Goal: Task Accomplishment & Management: Manage account settings

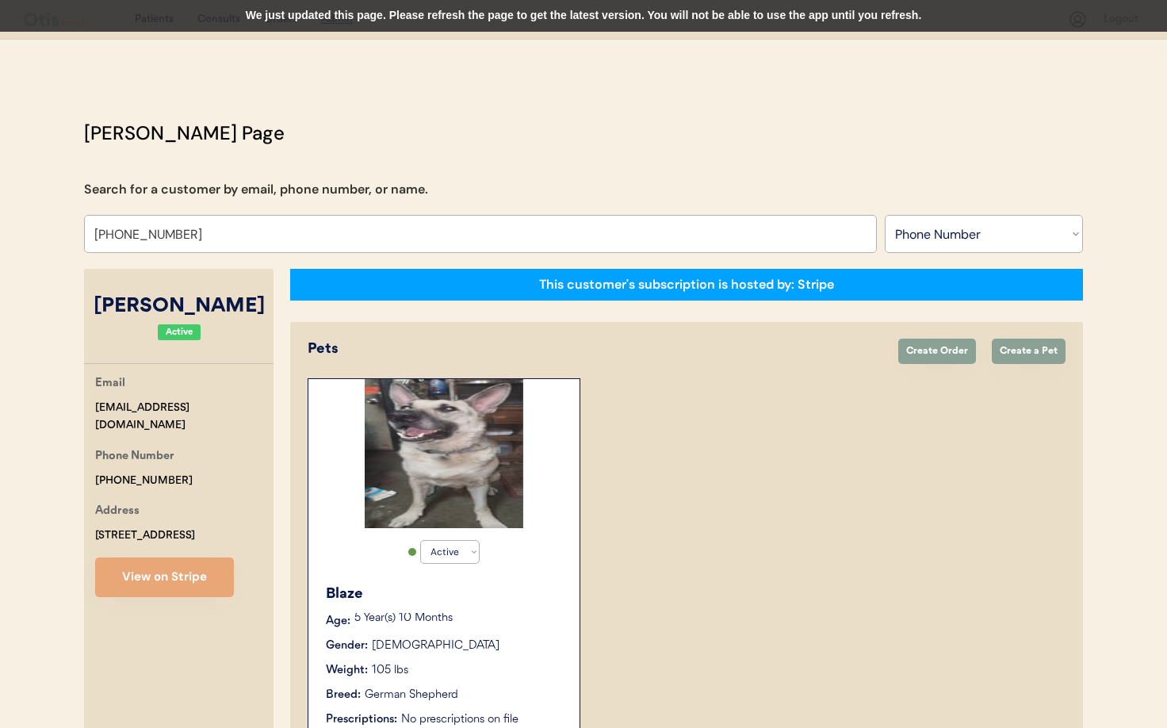
select select ""Phone Number""
select select "true"
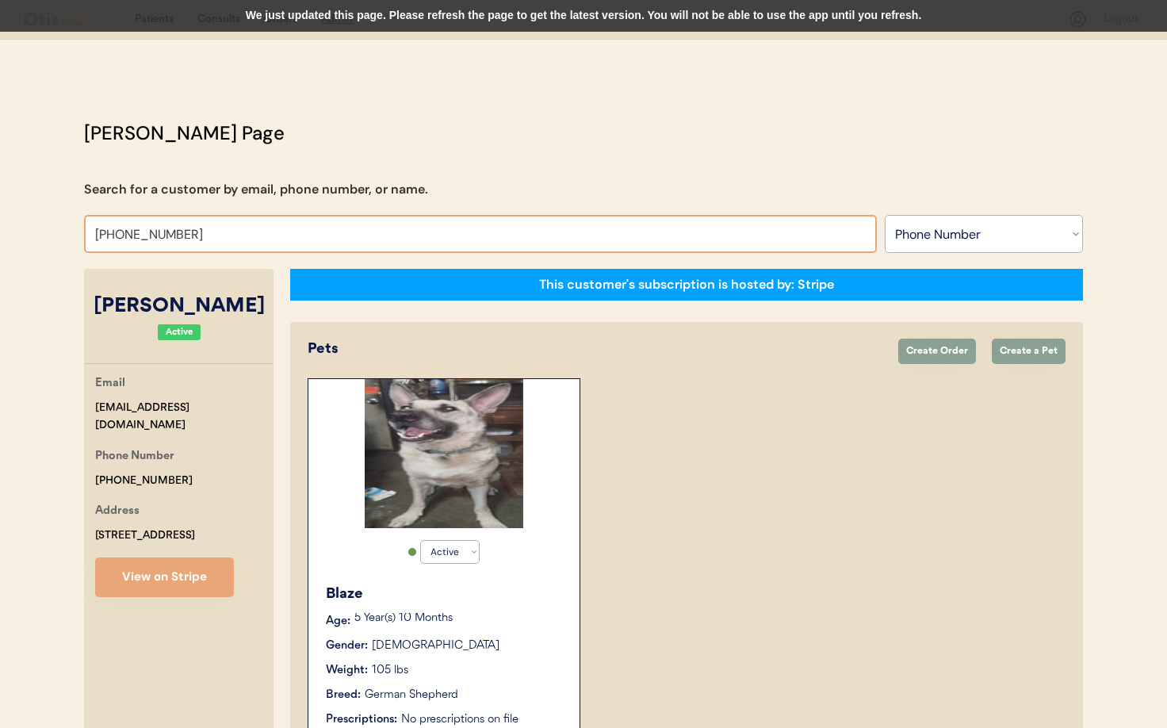
drag, startPoint x: 204, startPoint y: 235, endPoint x: 168, endPoint y: 234, distance: 35.7
click at [168, 234] on input "+17179942109" at bounding box center [480, 234] width 793 height 38
click at [1007, 232] on select "Search By Name Email Phone Number" at bounding box center [984, 234] width 198 height 38
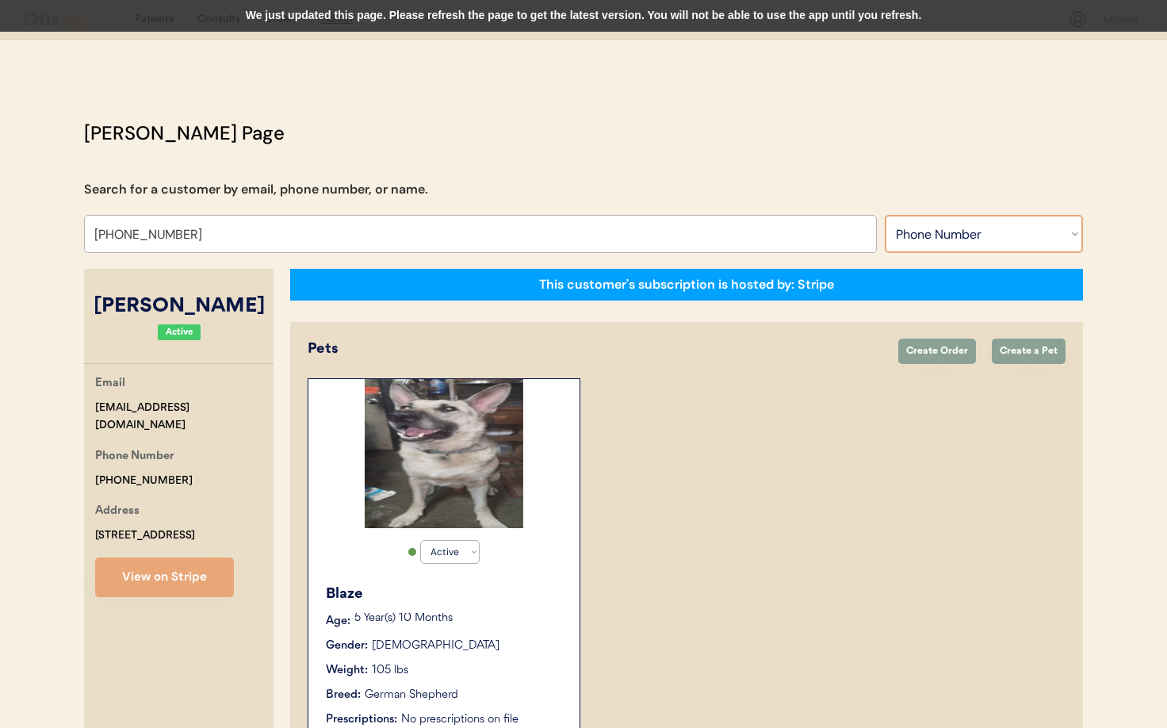
select select ""Name""
click at [885, 215] on select "Search By Name Email Phone Number" at bounding box center [984, 234] width 198 height 38
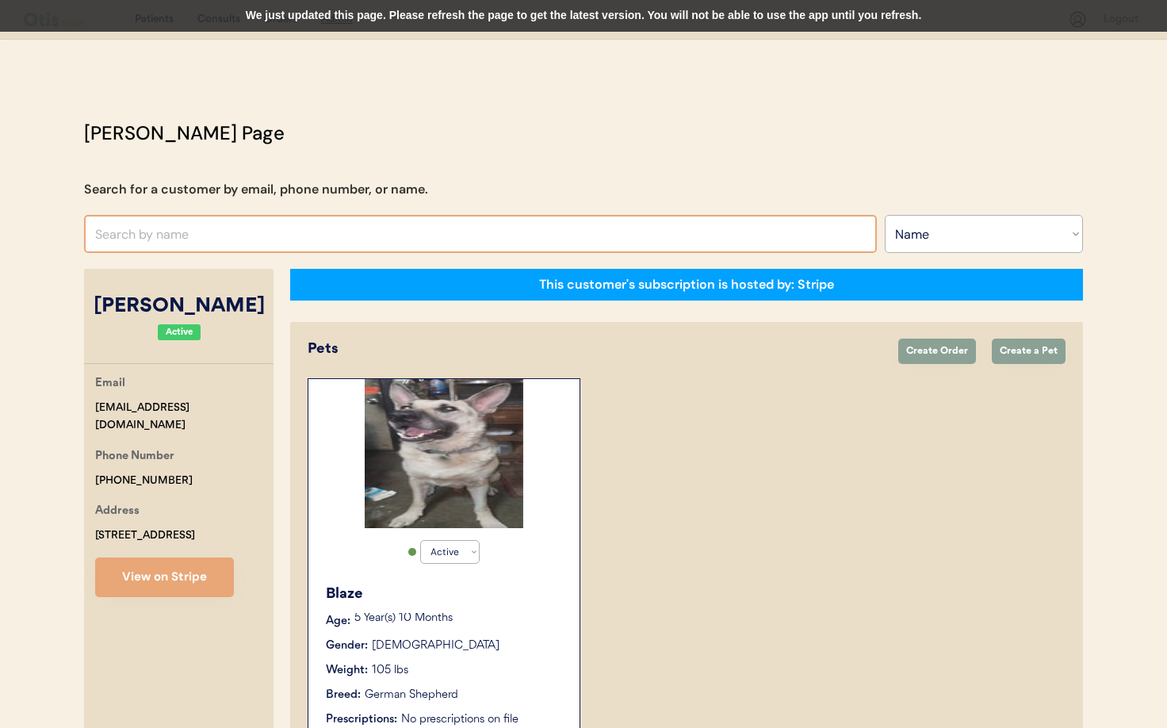
click at [183, 229] on input "text" at bounding box center [480, 234] width 793 height 38
type input "ch"
type input "chris Manoogian"
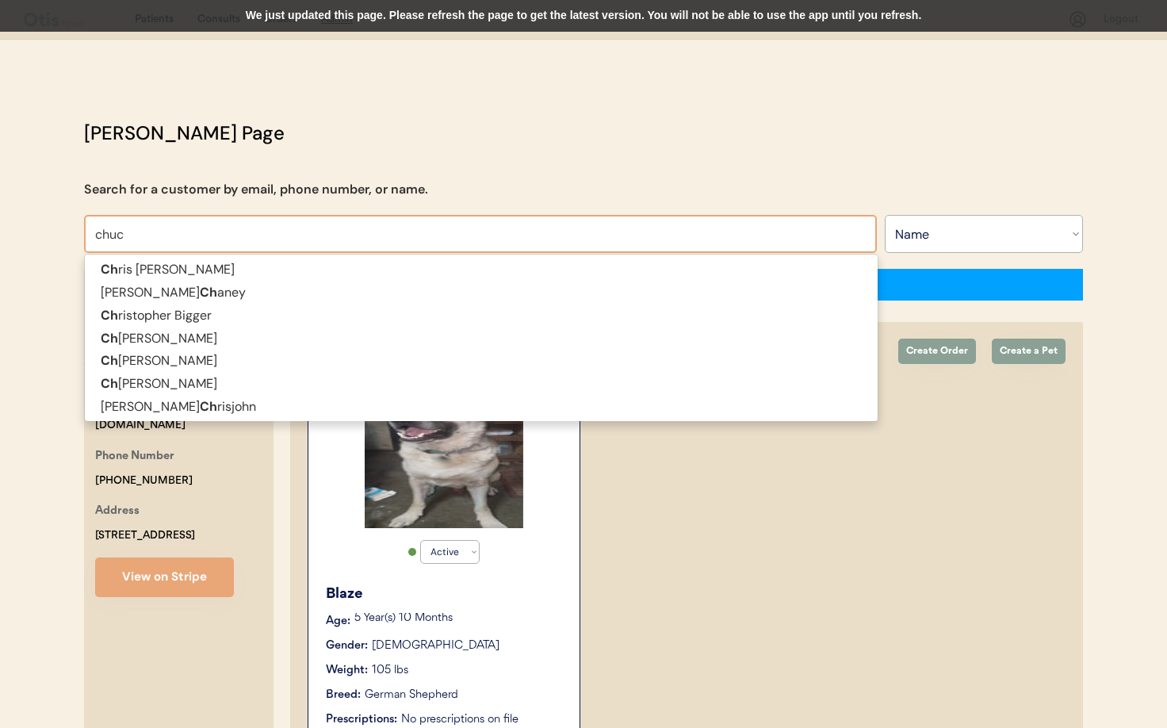
type input "chuck"
type input "chuck promenesky"
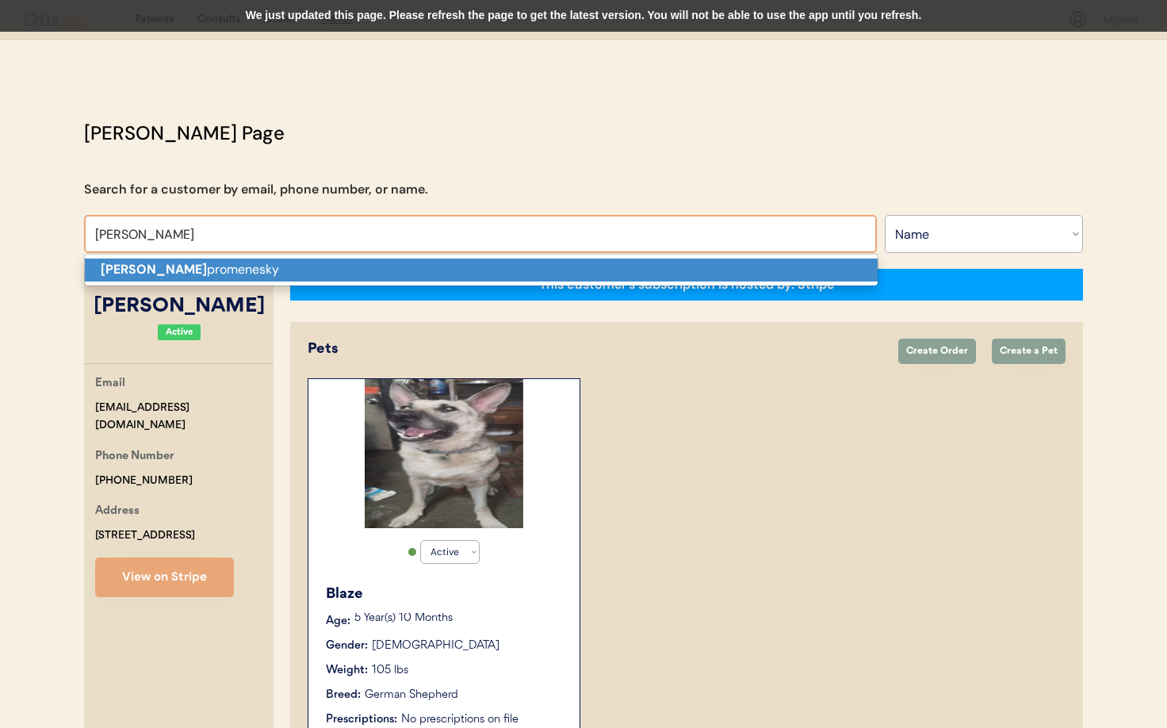
click at [185, 266] on p "Chuck promenesky" at bounding box center [481, 269] width 793 height 23
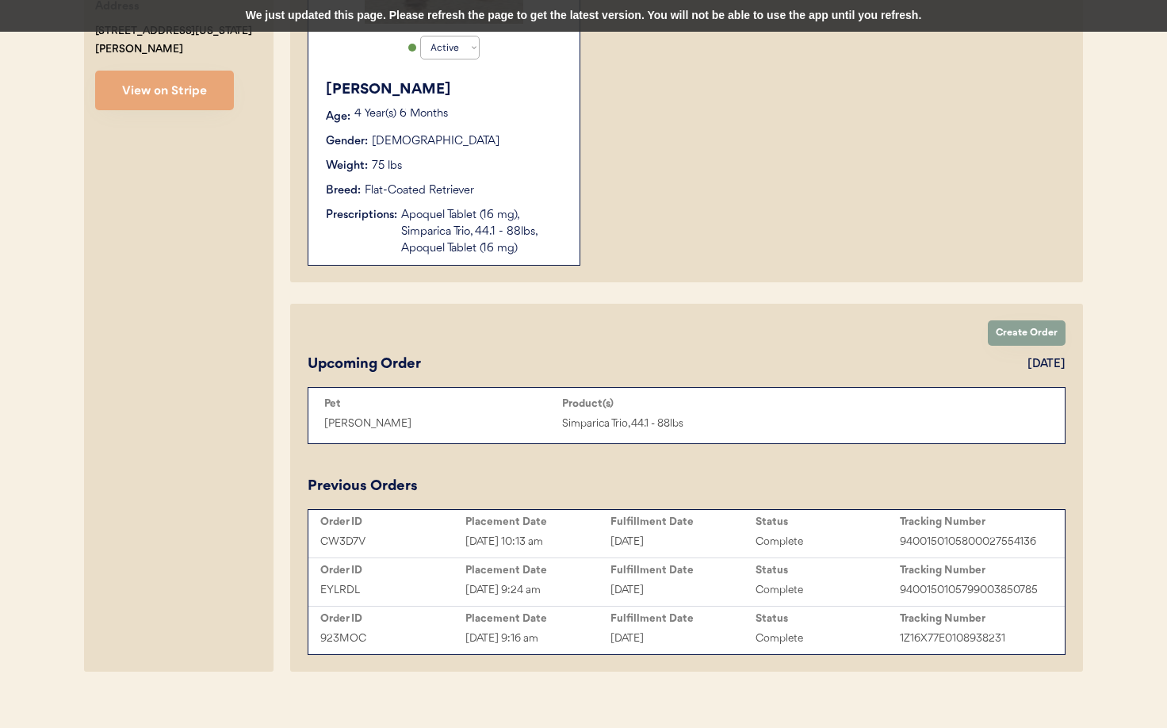
scroll to position [522, 0]
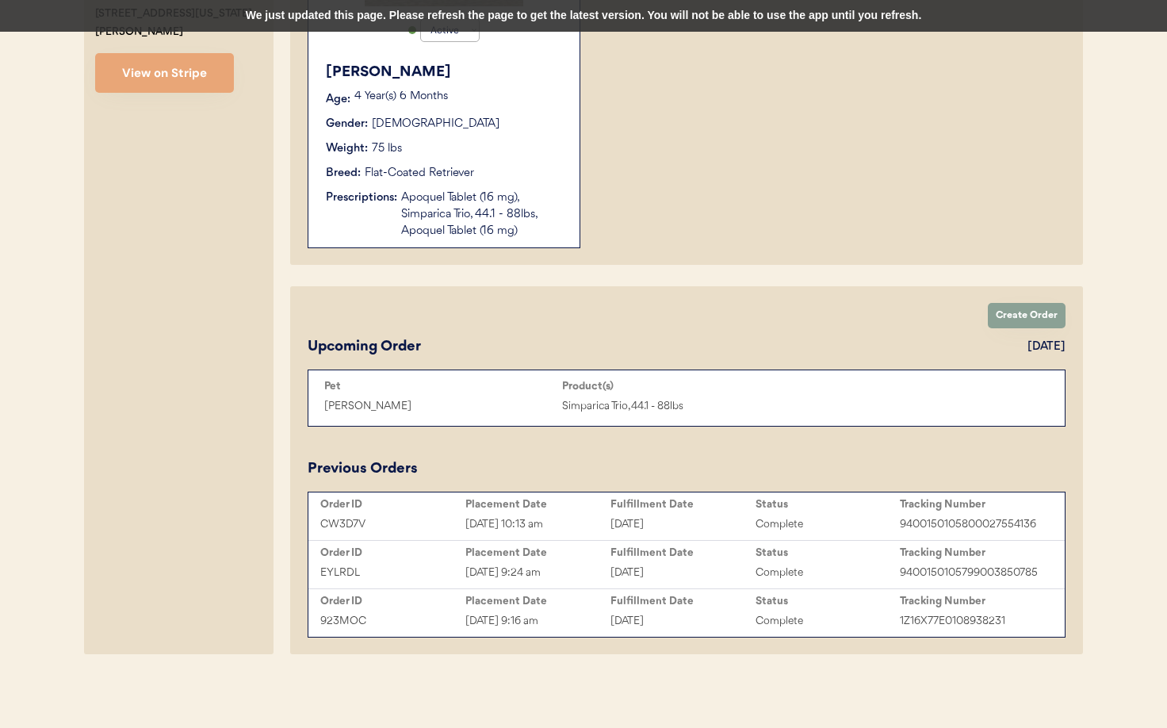
type input "Chuck promenesky"
click at [585, 517] on div "Sep 4, 2025 10:13 am" at bounding box center [537, 524] width 145 height 18
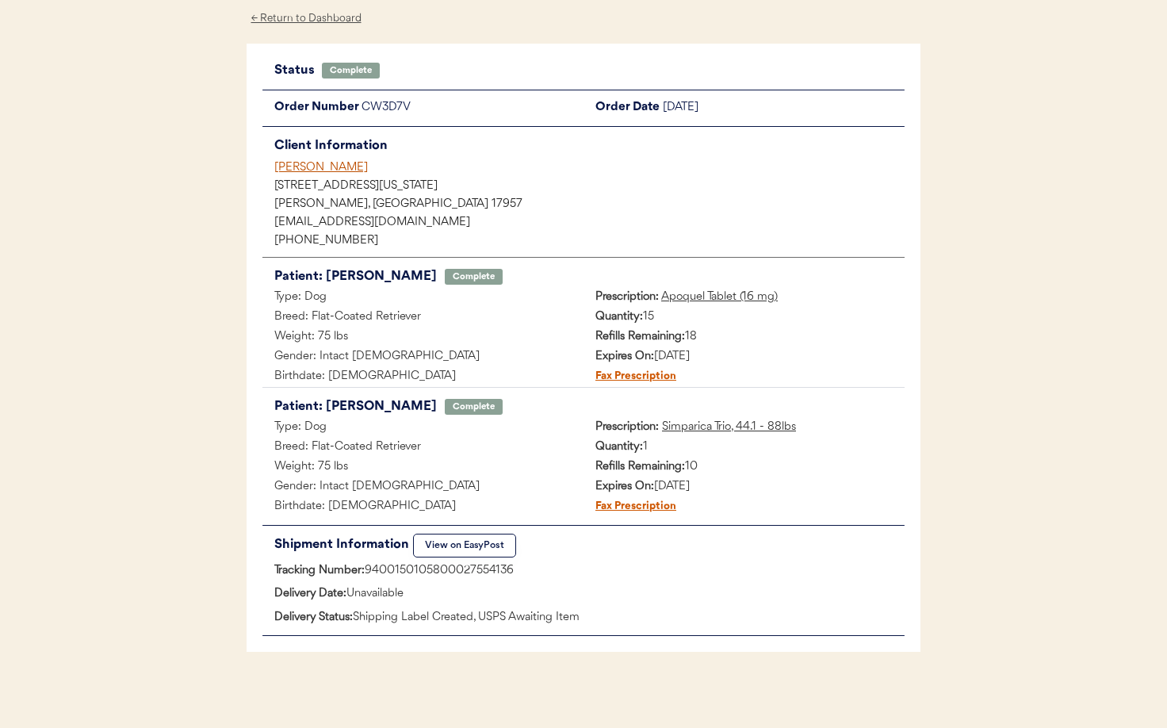
scroll to position [72, 0]
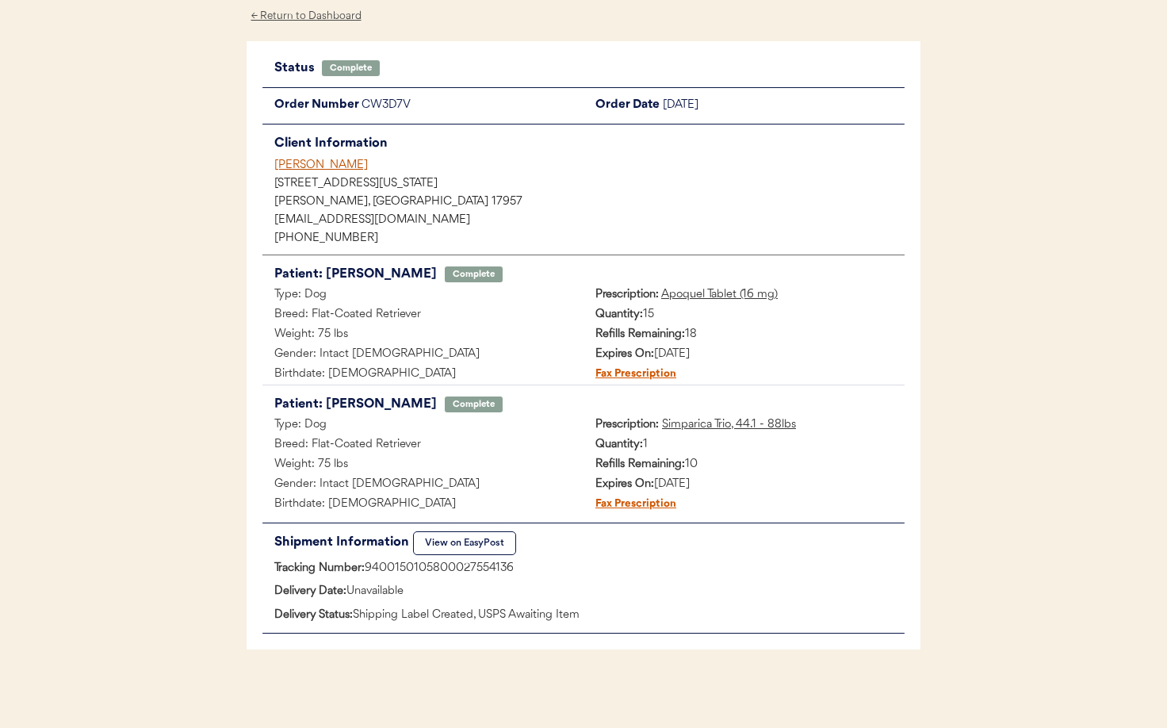
drag, startPoint x: 369, startPoint y: 567, endPoint x: 519, endPoint y: 569, distance: 149.8
click at [520, 569] on div "Tracking Number: 9400150105800027554136" at bounding box center [583, 569] width 642 height 20
copy div "9400150105800027554136"
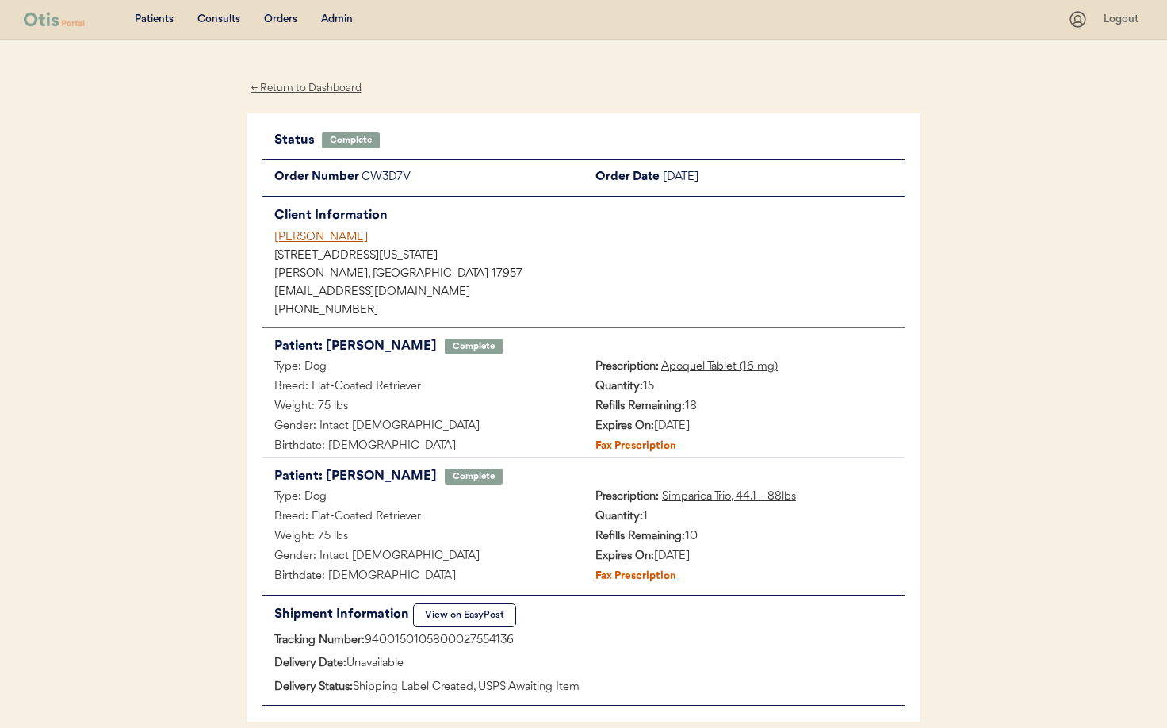
click at [289, 88] on div "← Return to Dashboard" at bounding box center [306, 88] width 119 height 18
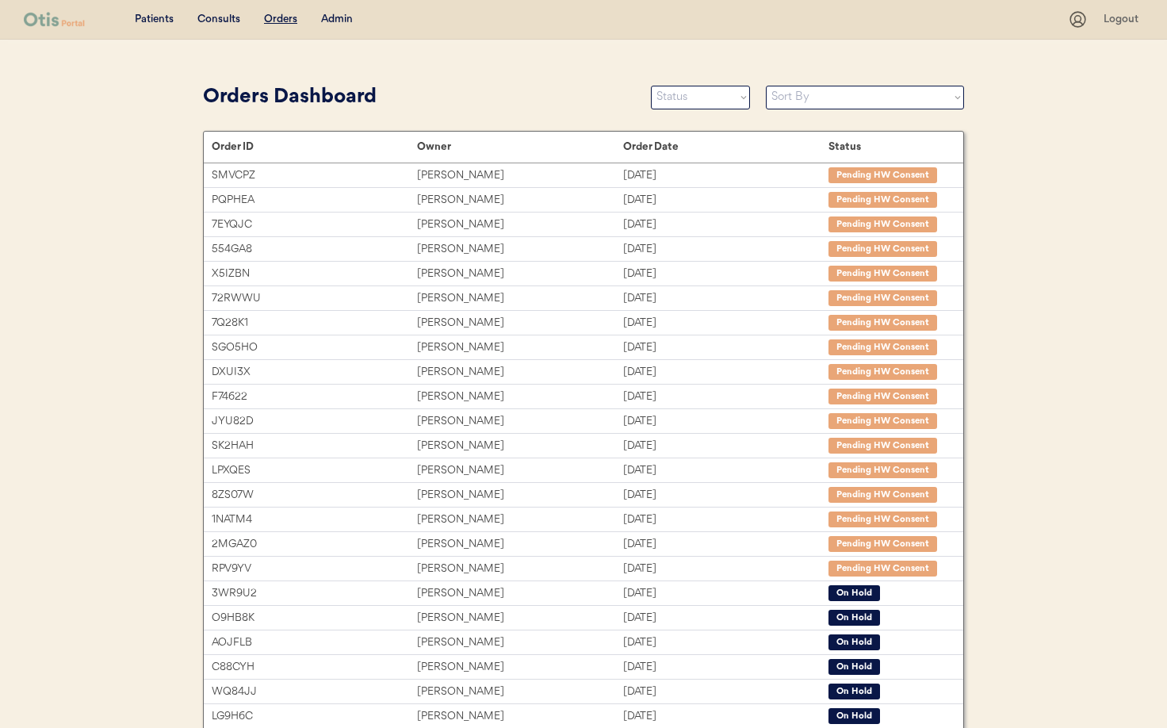
click at [335, 17] on div "Admin" at bounding box center [337, 20] width 32 height 16
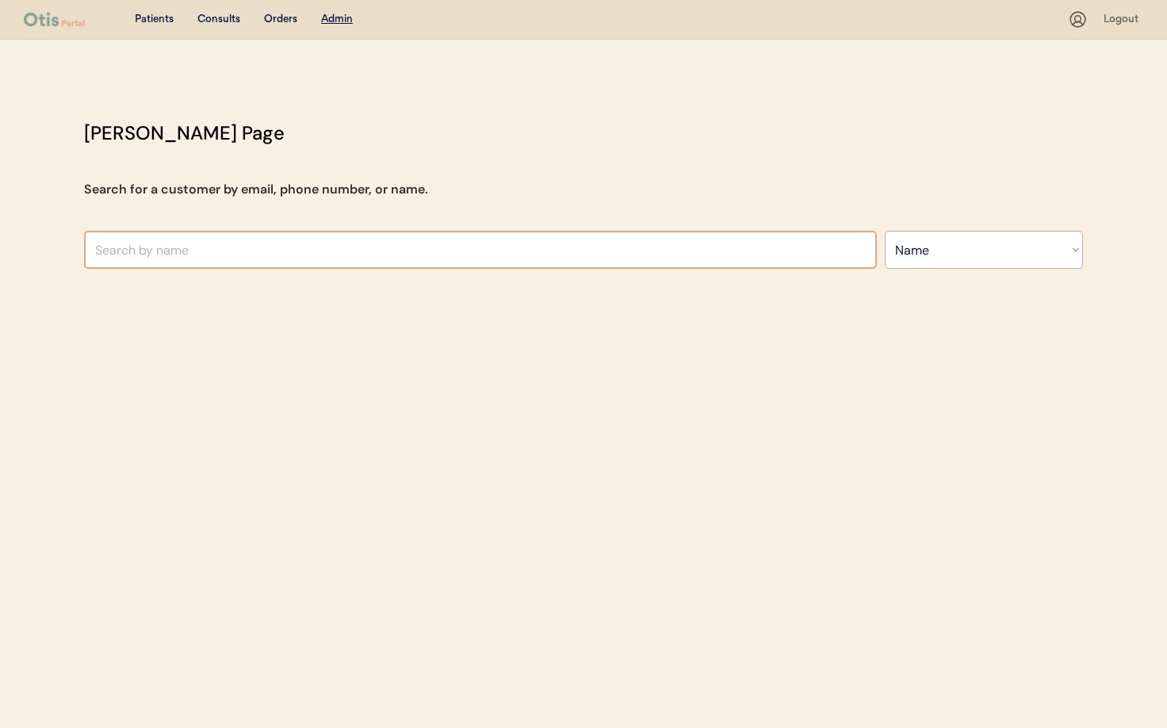
select select ""Name""
click at [243, 256] on input "text" at bounding box center [480, 250] width 793 height 38
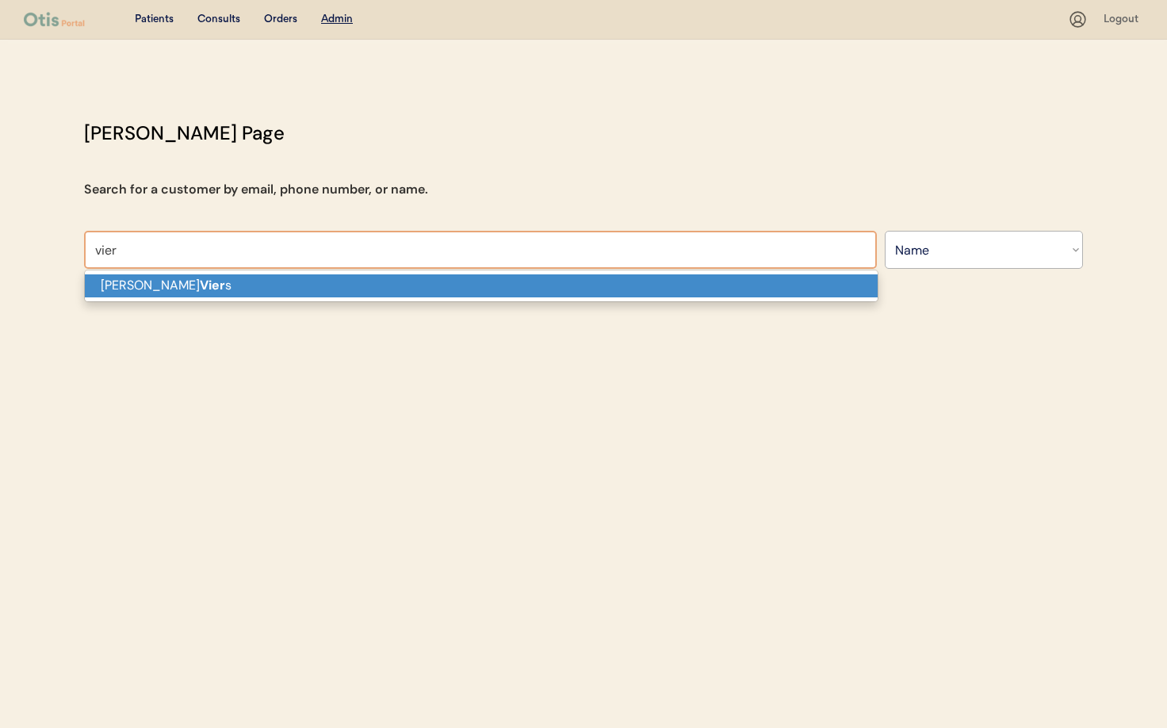
click at [247, 280] on p "Natasha Vier s" at bounding box center [481, 285] width 793 height 23
type input "Natasha Viers"
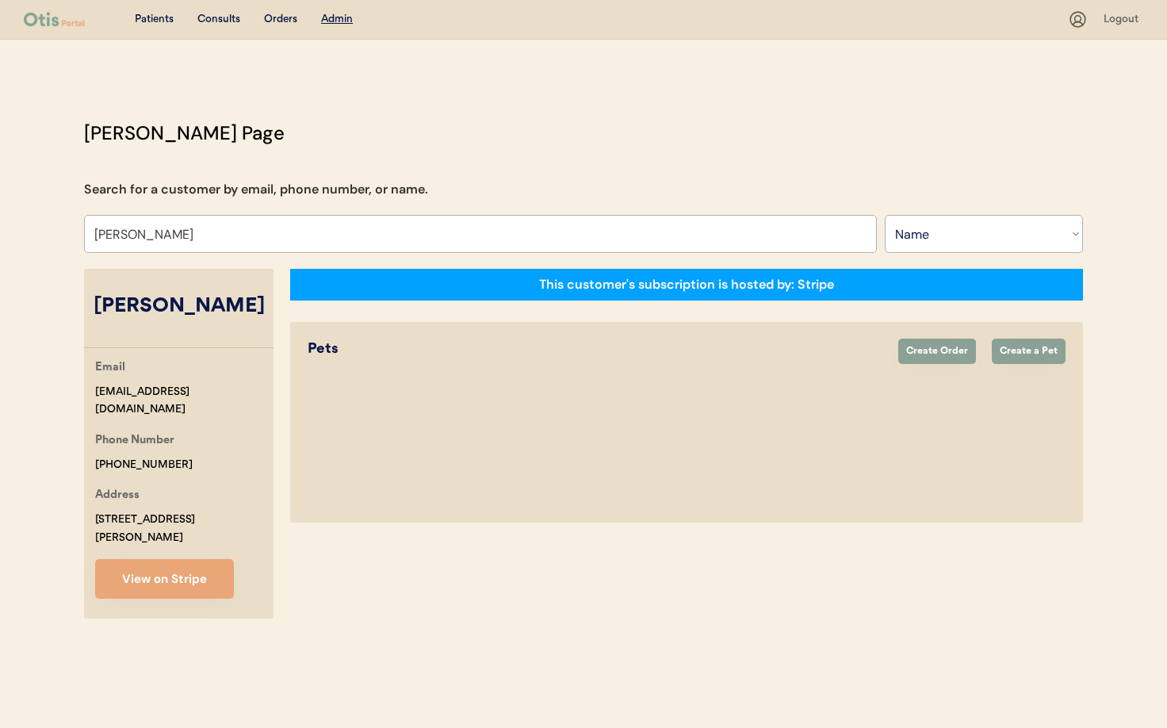
select select "true"
select select "false"
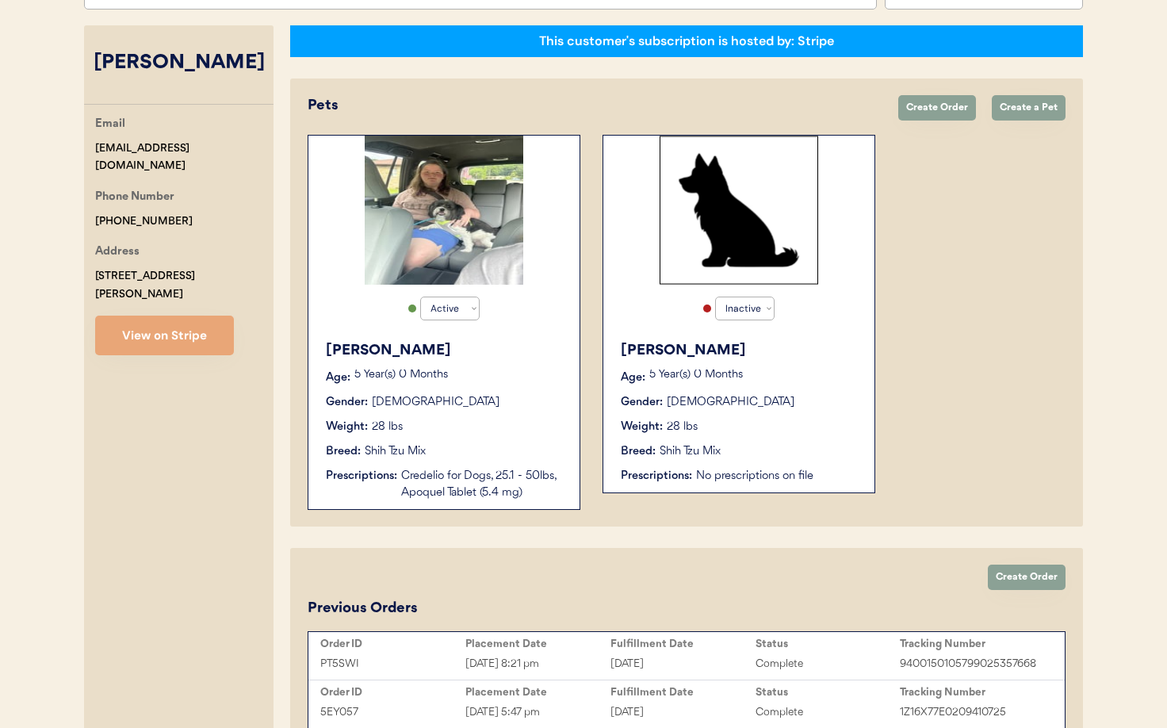
scroll to position [295, 0]
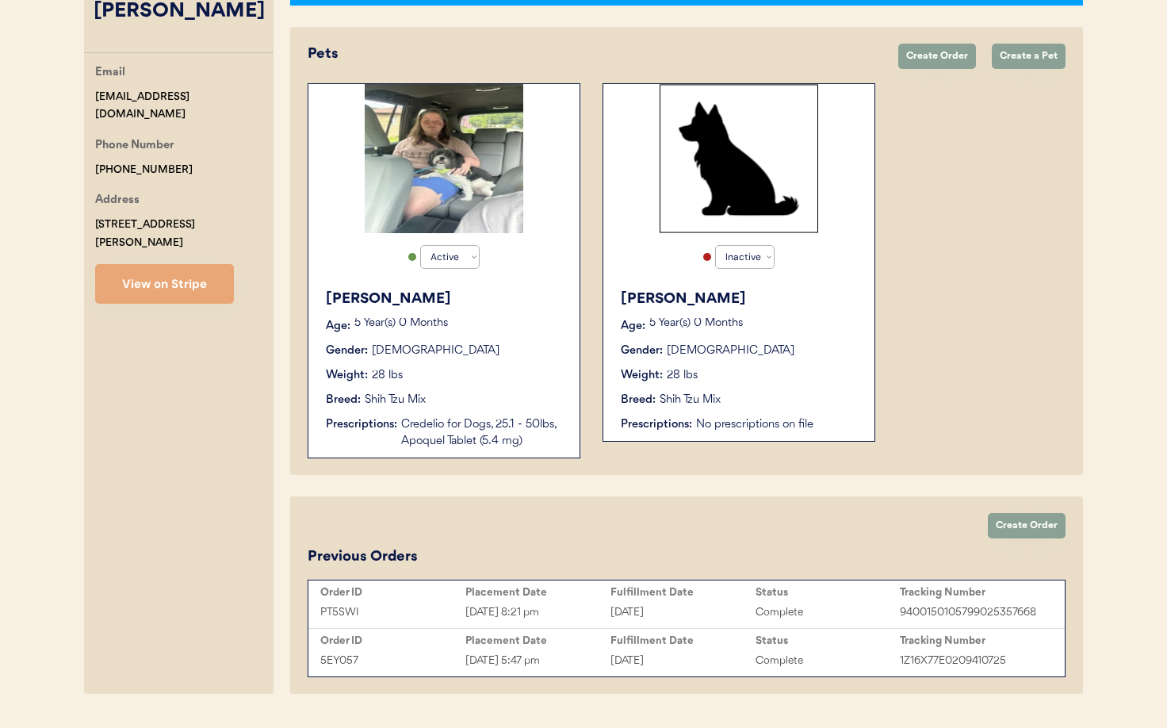
click at [166, 267] on button "View on Stripe" at bounding box center [164, 284] width 139 height 40
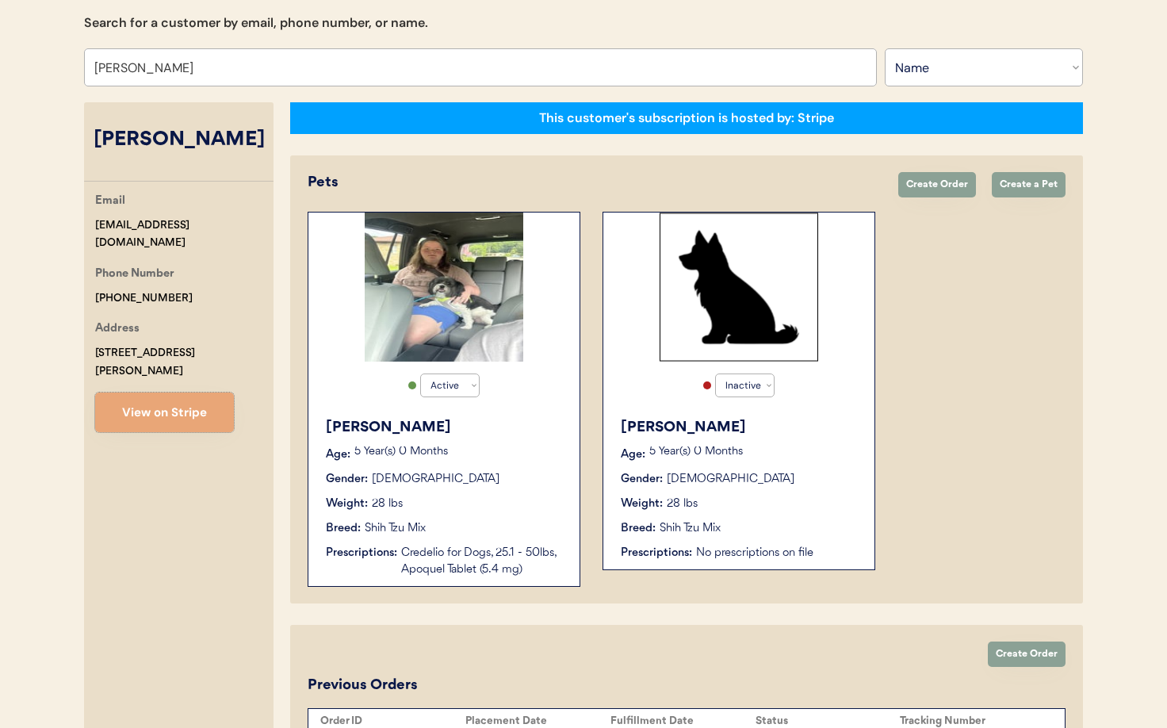
scroll to position [0, 0]
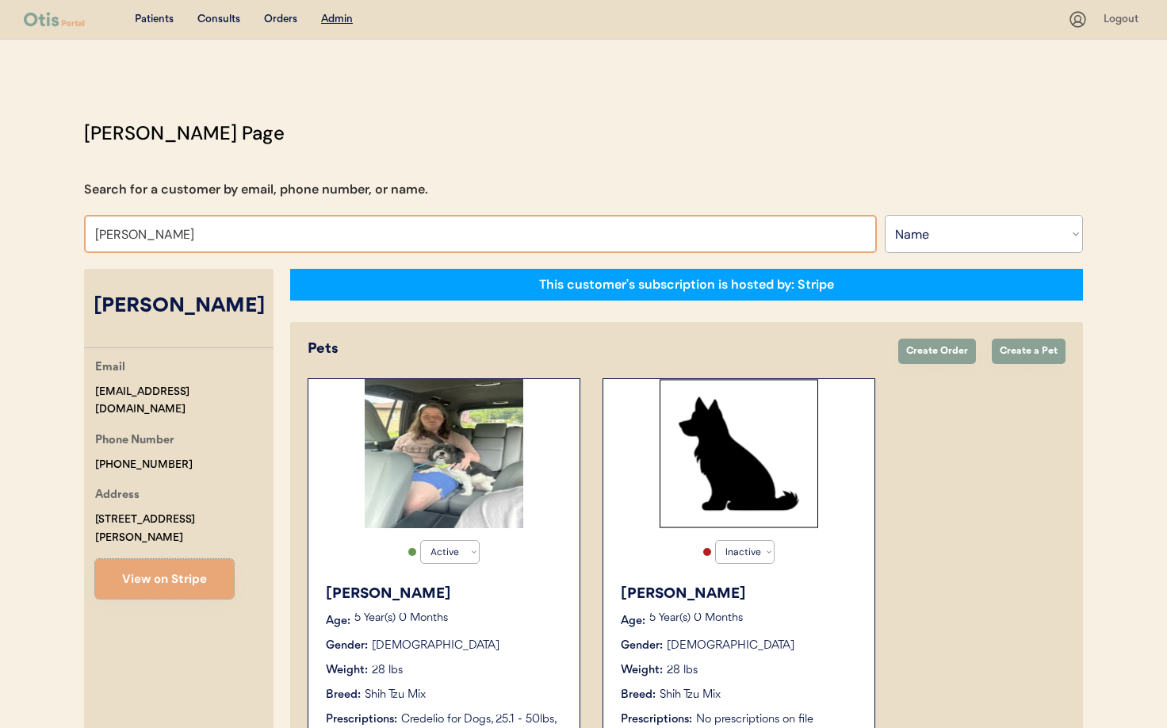
click at [202, 238] on input "Natasha Viers" at bounding box center [480, 234] width 793 height 38
drag, startPoint x: 199, startPoint y: 237, endPoint x: 52, endPoint y: 224, distance: 148.0
click at [52, 224] on div "Patients Consults Orders Admin Logout Otis Admin Page Search for a customer by …" at bounding box center [583, 531] width 1167 height 1062
type input "Denise"
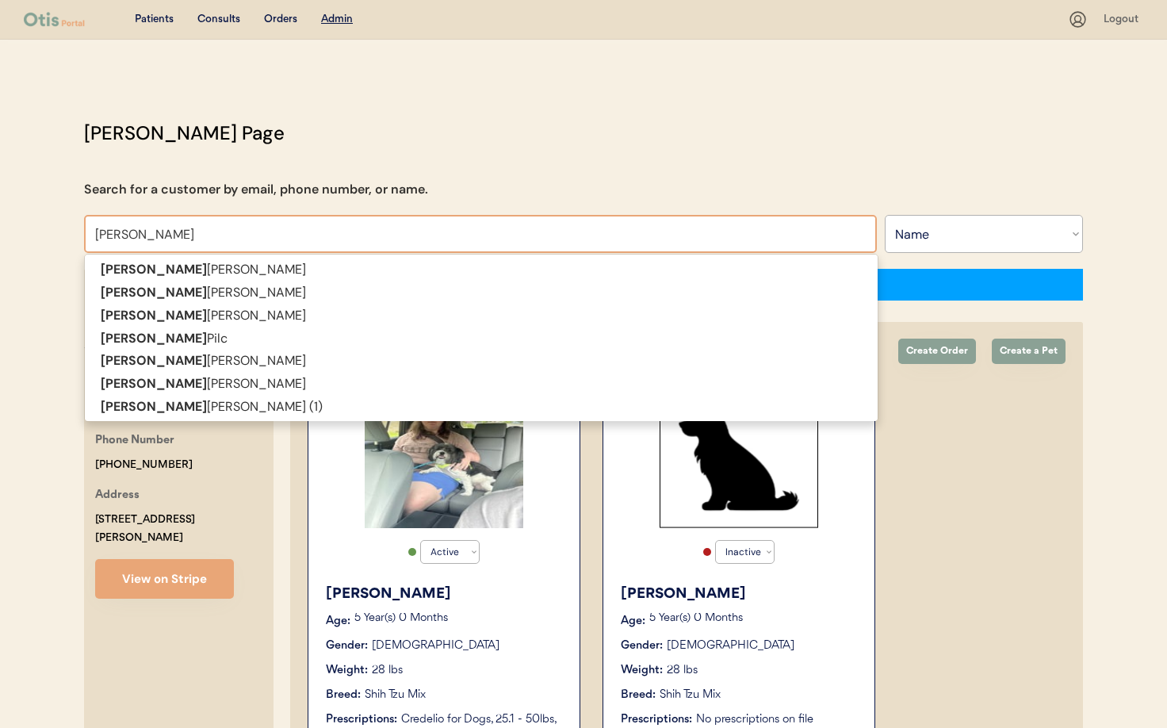
type input "Denise Barbaree"
type input "Denise Ba"
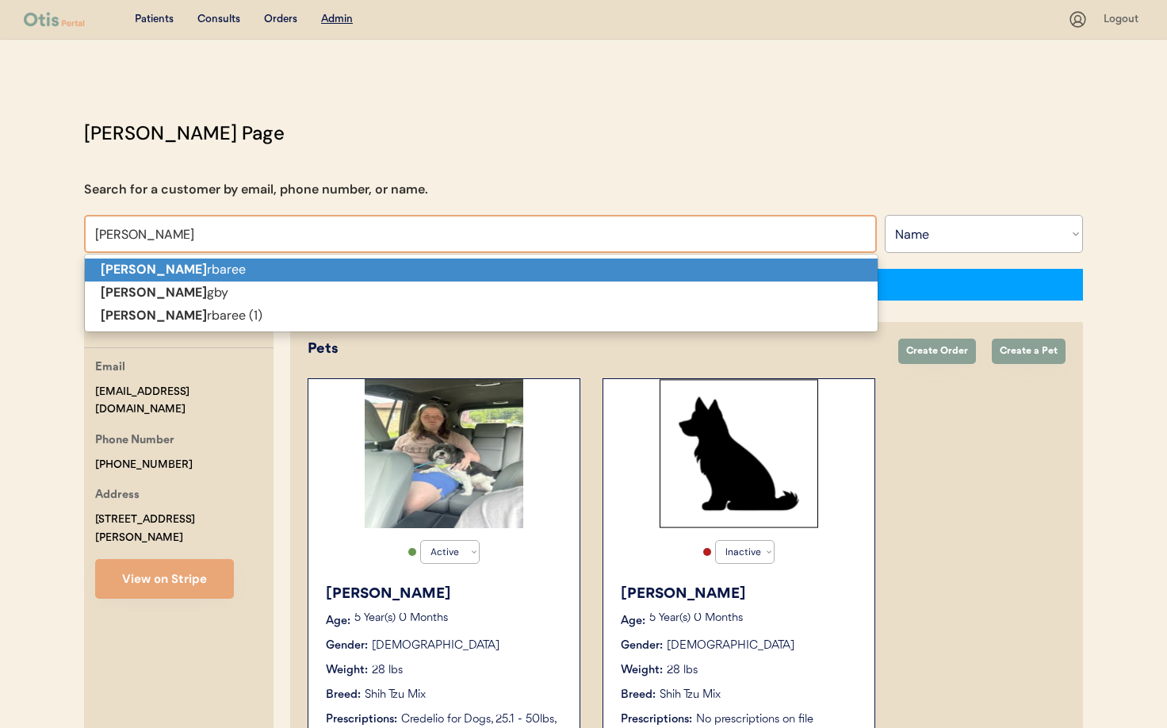
click at [149, 266] on strong "Denise Ba" at bounding box center [154, 269] width 106 height 17
type input "Denise Barbaree"
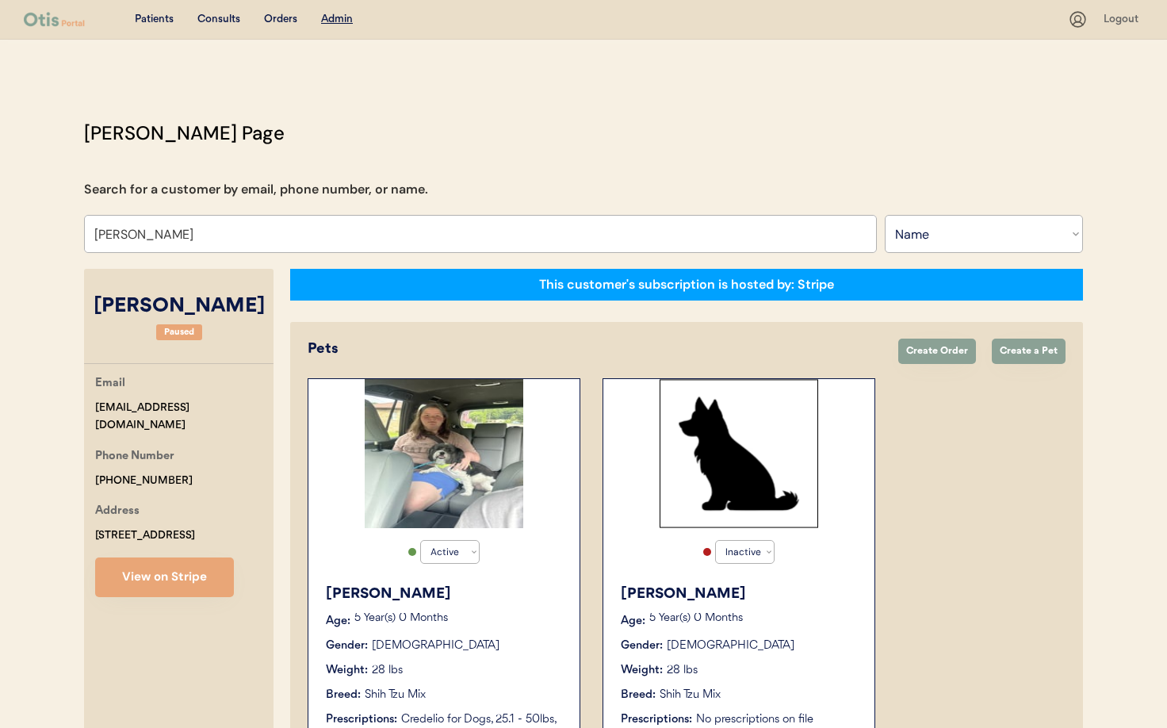
select select "true"
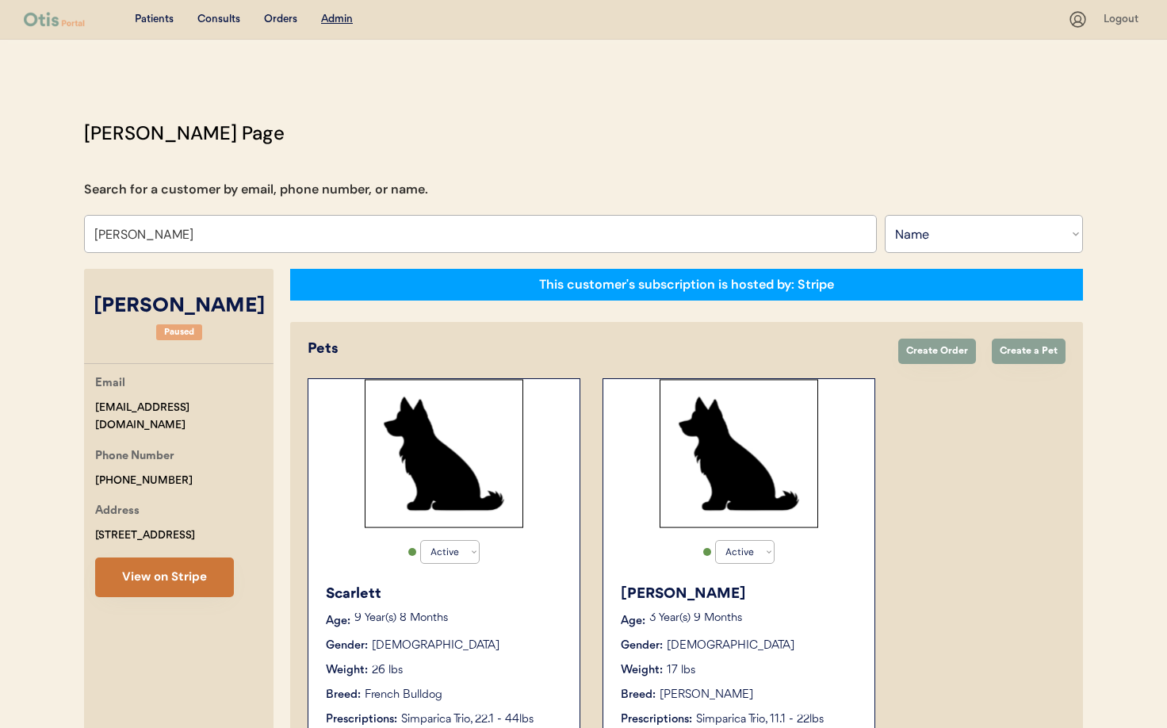
click at [146, 577] on button "View on Stripe" at bounding box center [164, 577] width 139 height 40
click at [209, 239] on input "Denise Barbaree" at bounding box center [480, 234] width 793 height 38
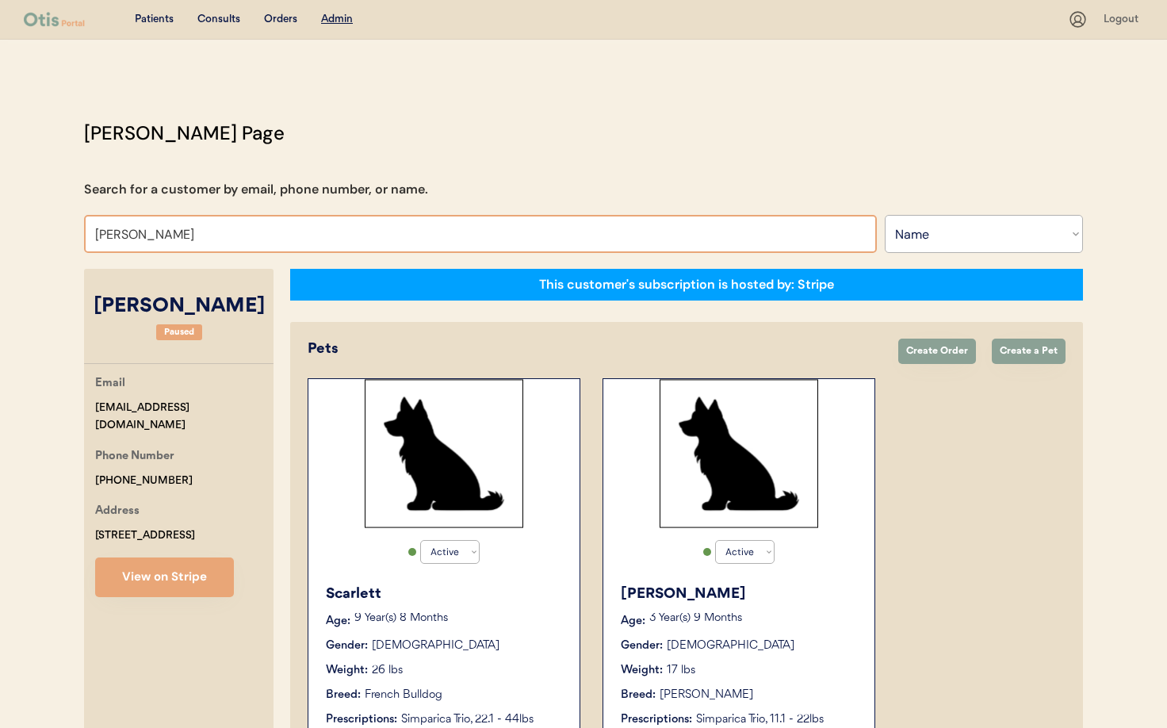
drag, startPoint x: 187, startPoint y: 237, endPoint x: 16, endPoint y: 222, distance: 171.9
type input "Ta"
type input "Tara Kollman"
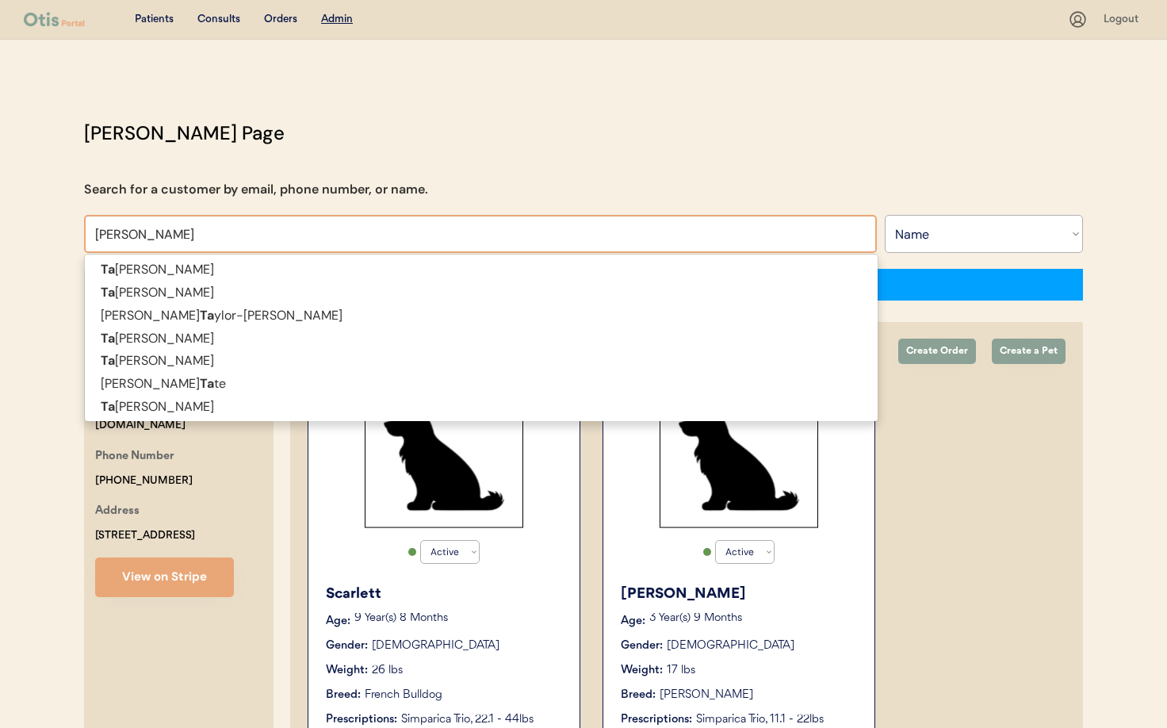
type input "Tara"
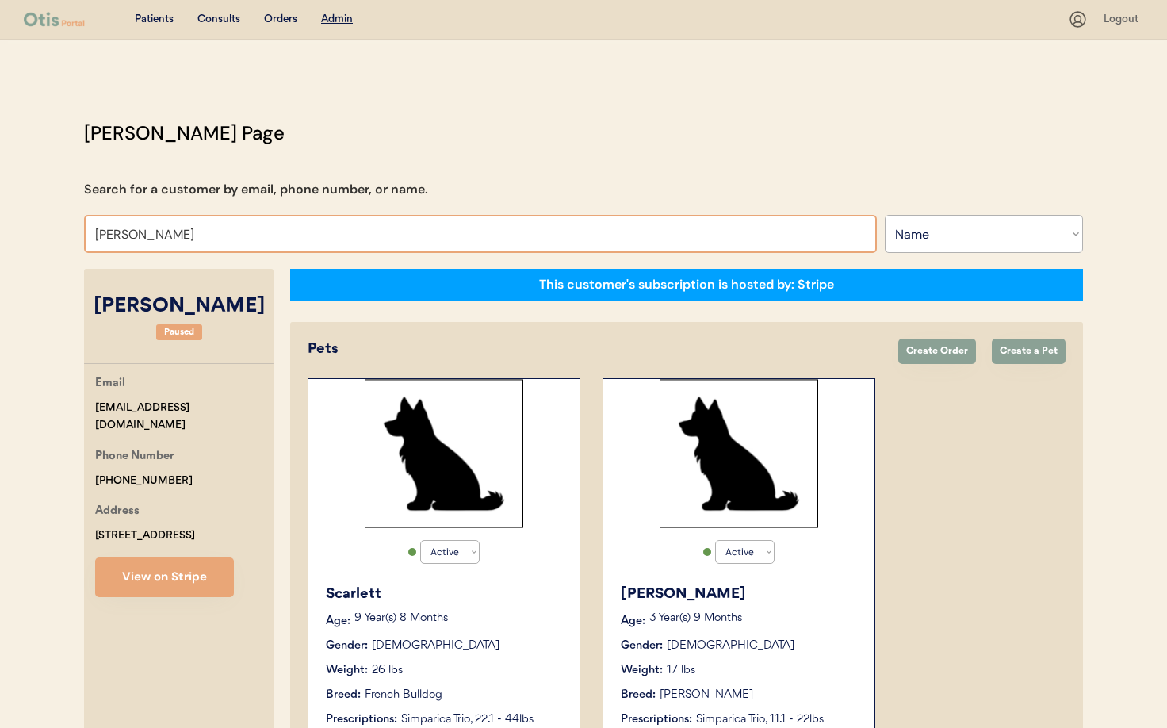
type input "Tara"
type input "Tara Kollman"
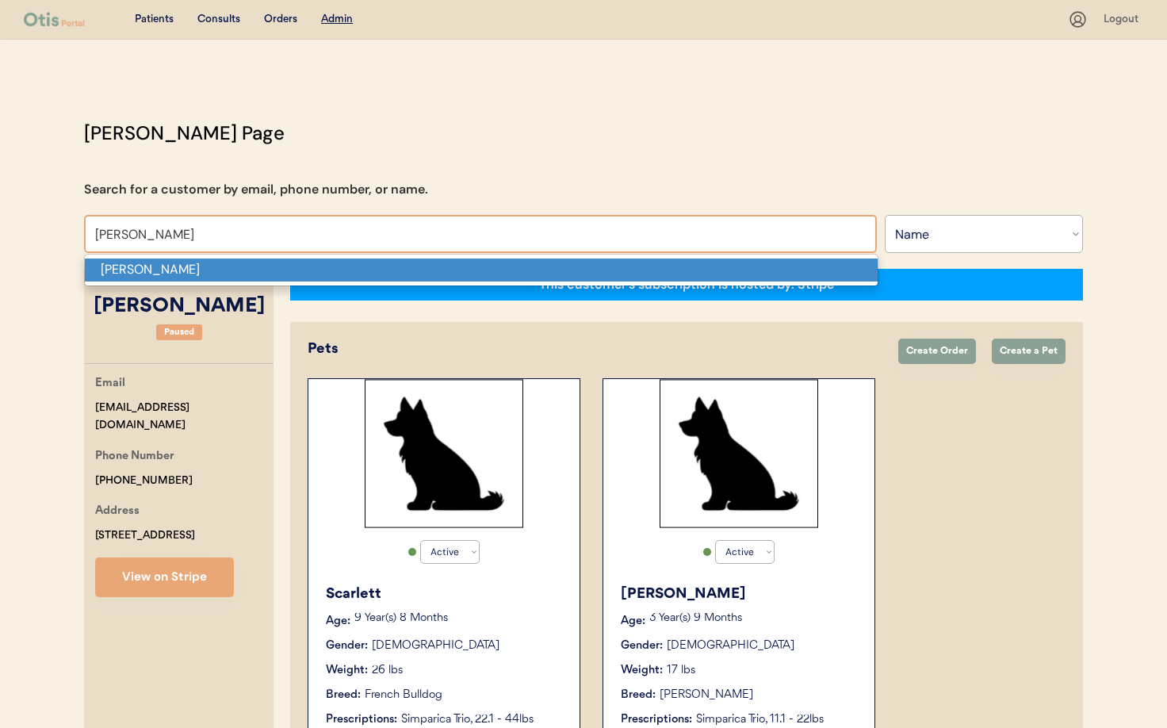
click at [122, 273] on p "Tara D Maltbie" at bounding box center [481, 269] width 793 height 23
type input "Tara D Maltbie"
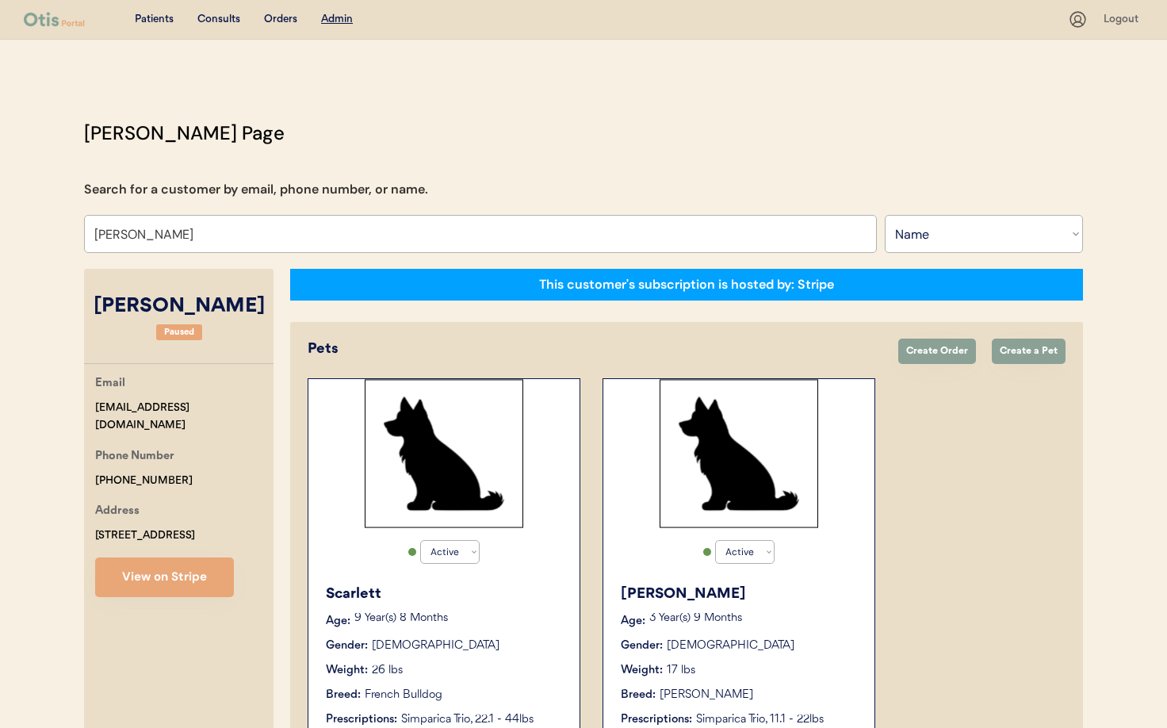
select select "true"
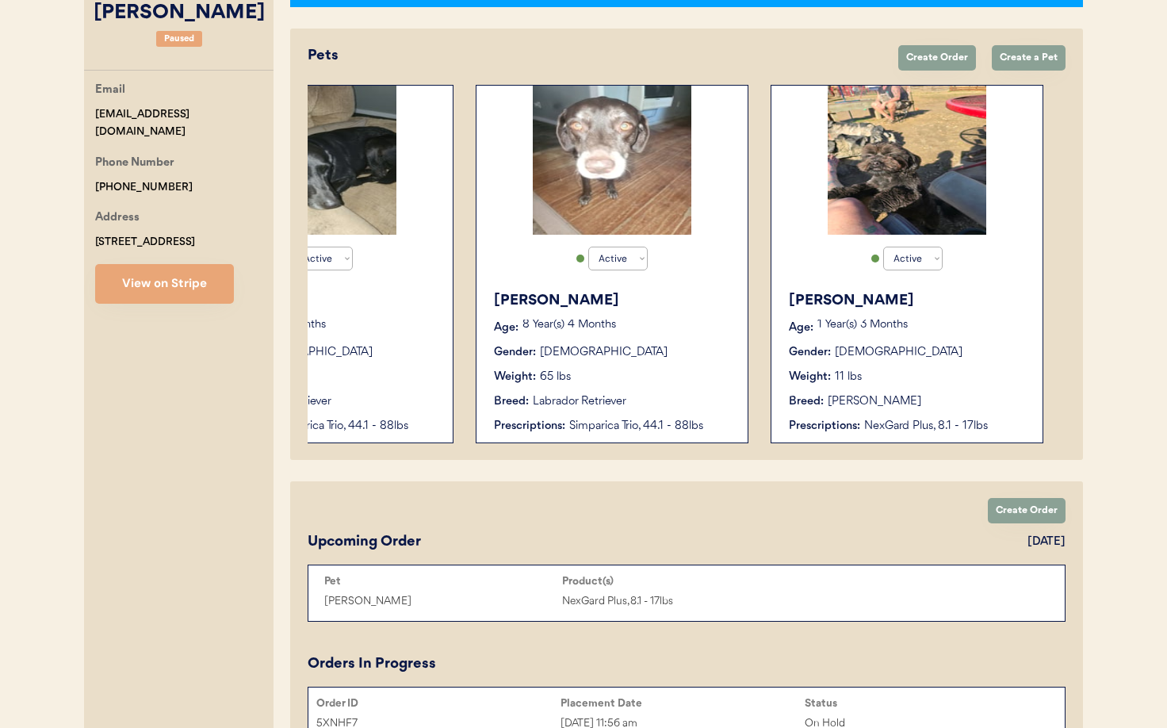
scroll to position [285, 0]
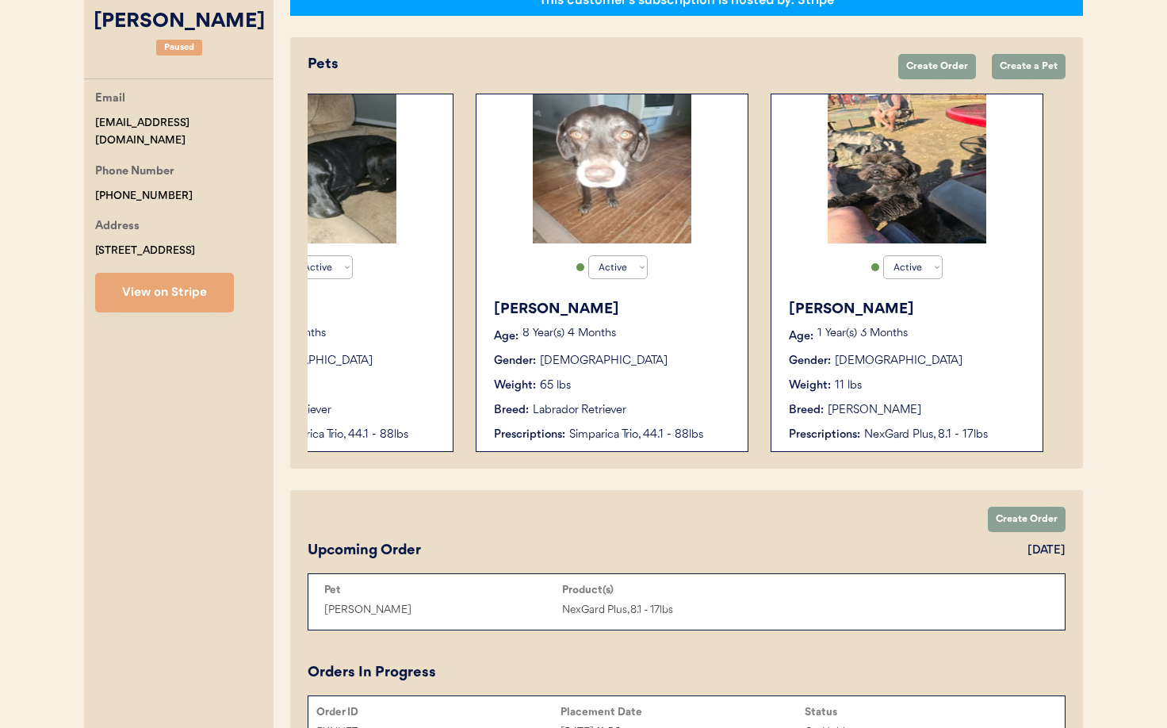
type input "Tara D Maltbie"
click at [192, 298] on button "View on Stripe" at bounding box center [164, 293] width 139 height 40
